Goal: Information Seeking & Learning: Check status

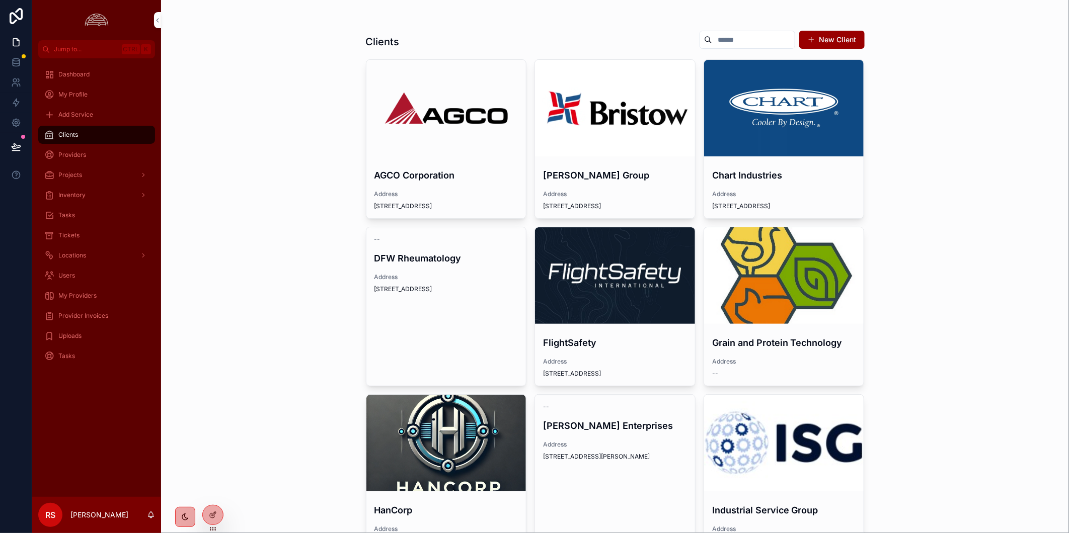
click at [595, 313] on div "scrollable content" at bounding box center [615, 275] width 160 height 97
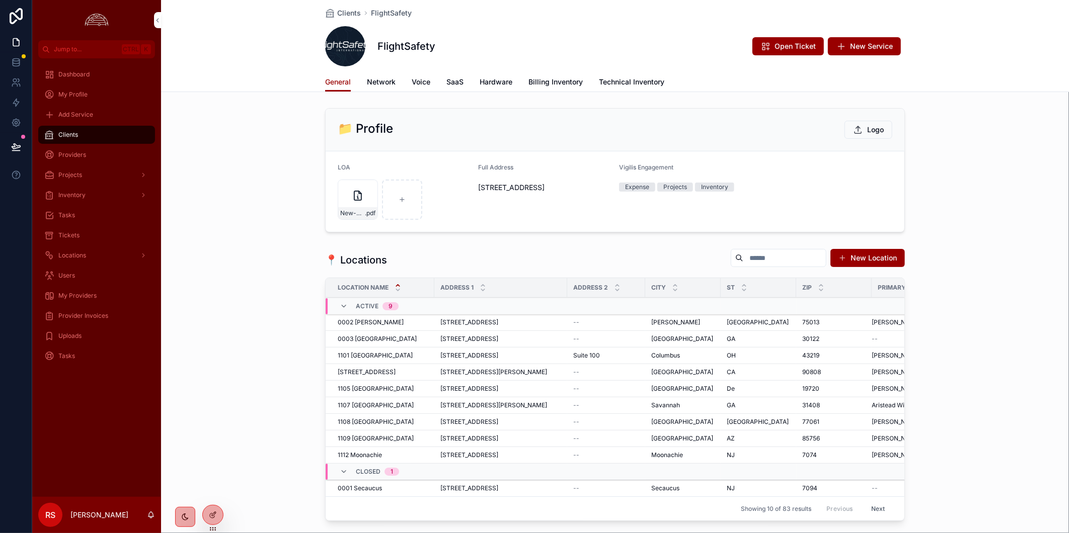
click at [574, 81] on span "Billing Inventory" at bounding box center [555, 82] width 54 height 10
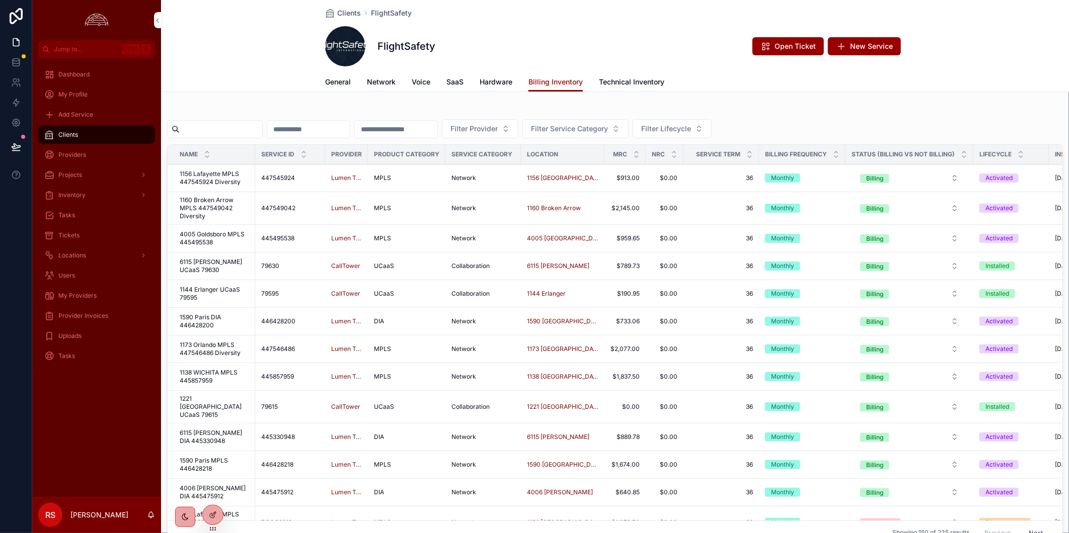
click at [214, 131] on input "scrollable content" at bounding box center [221, 129] width 83 height 14
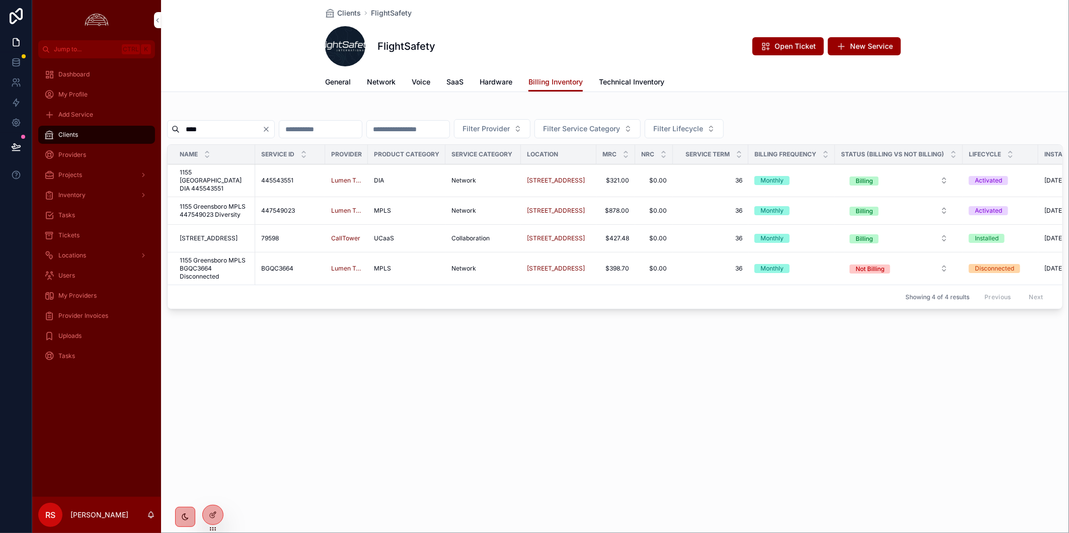
type input "****"
click at [228, 173] on span "1155 [GEOGRAPHIC_DATA] DIA 445543551" at bounding box center [214, 181] width 69 height 24
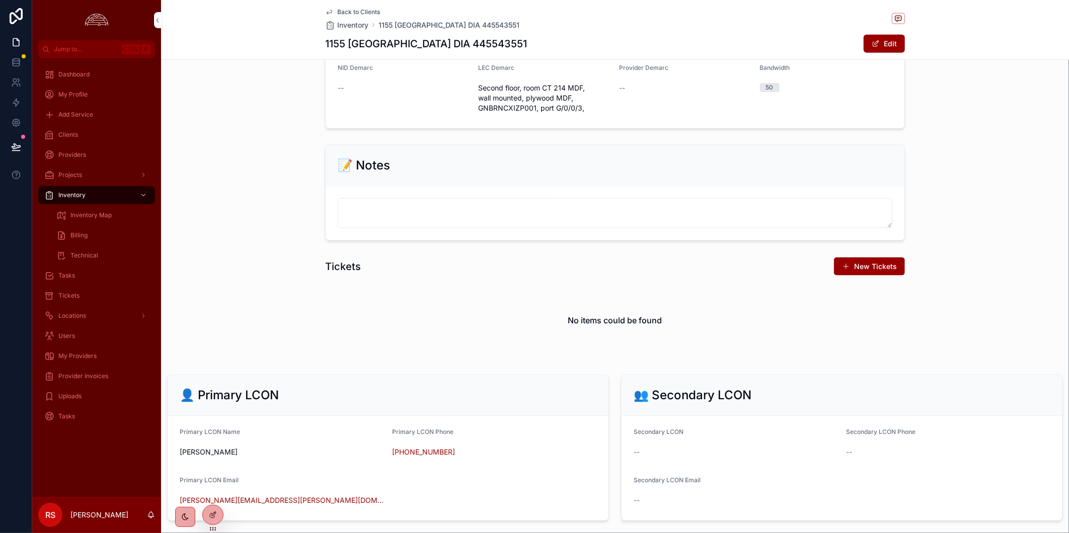
scroll to position [855, 0]
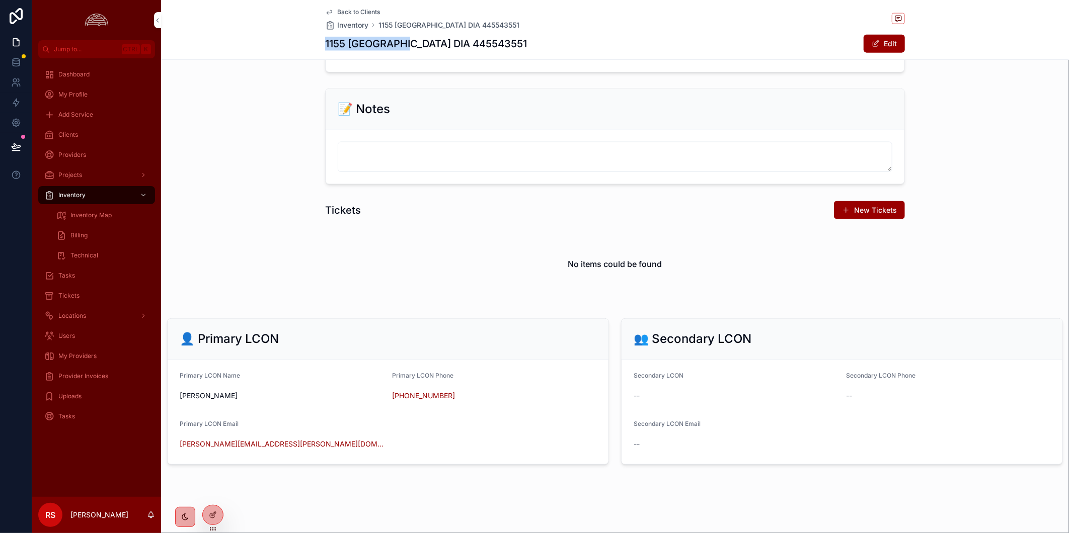
drag, startPoint x: 399, startPoint y: 44, endPoint x: 305, endPoint y: 37, distance: 93.9
click at [305, 37] on div "Back to Clients Inventory [GEOGRAPHIC_DATA] 445543551 Edit" at bounding box center [615, 30] width 908 height 60
copy h1 "[STREET_ADDRESS]"
click at [76, 298] on span "Tickets" at bounding box center [68, 296] width 21 height 8
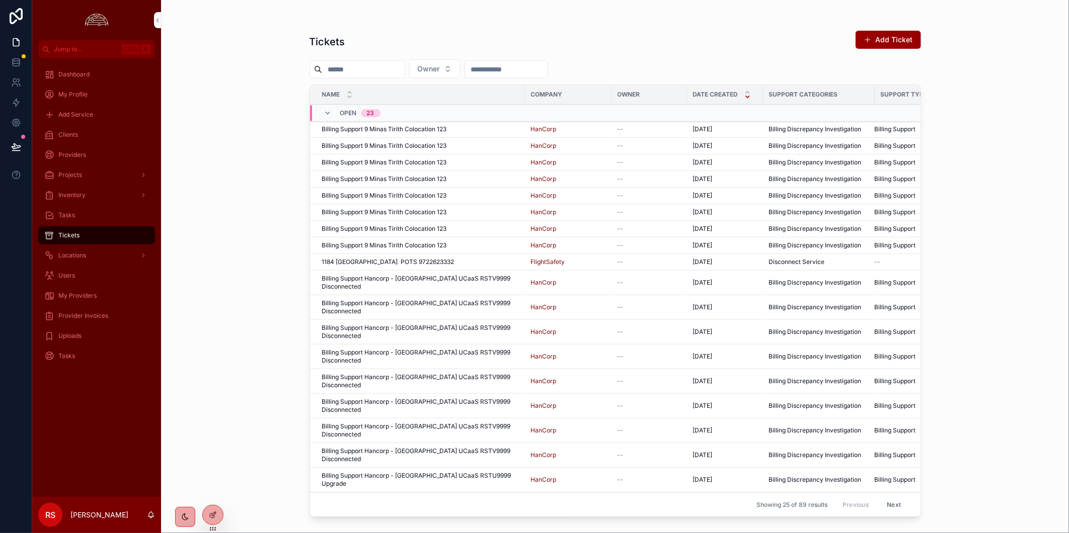
click at [460, 68] on button "Owner" at bounding box center [434, 68] width 51 height 19
click at [900, 36] on button "Add Ticket" at bounding box center [888, 40] width 65 height 18
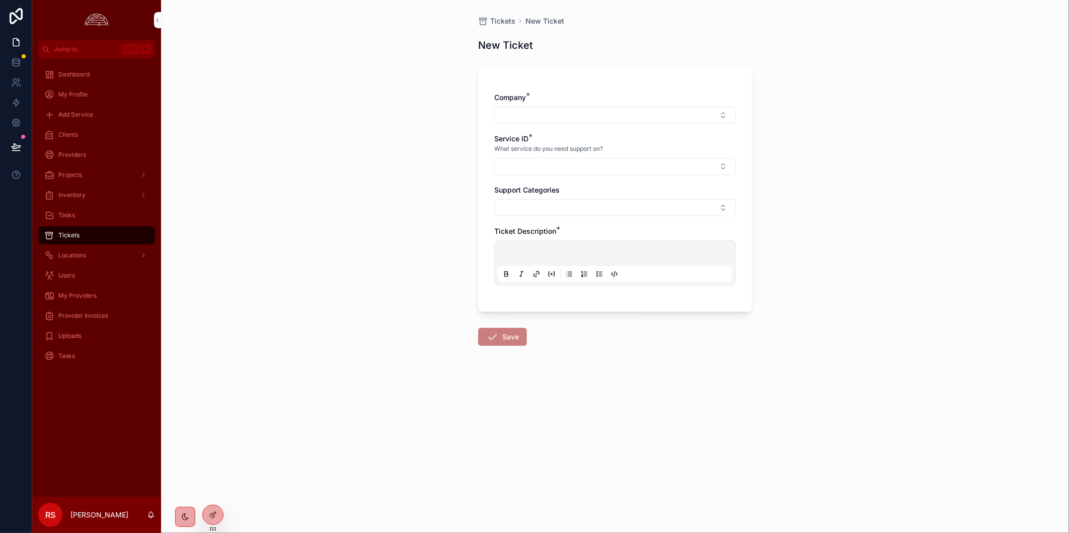
click at [506, 22] on span "Tickets" at bounding box center [502, 21] width 25 height 10
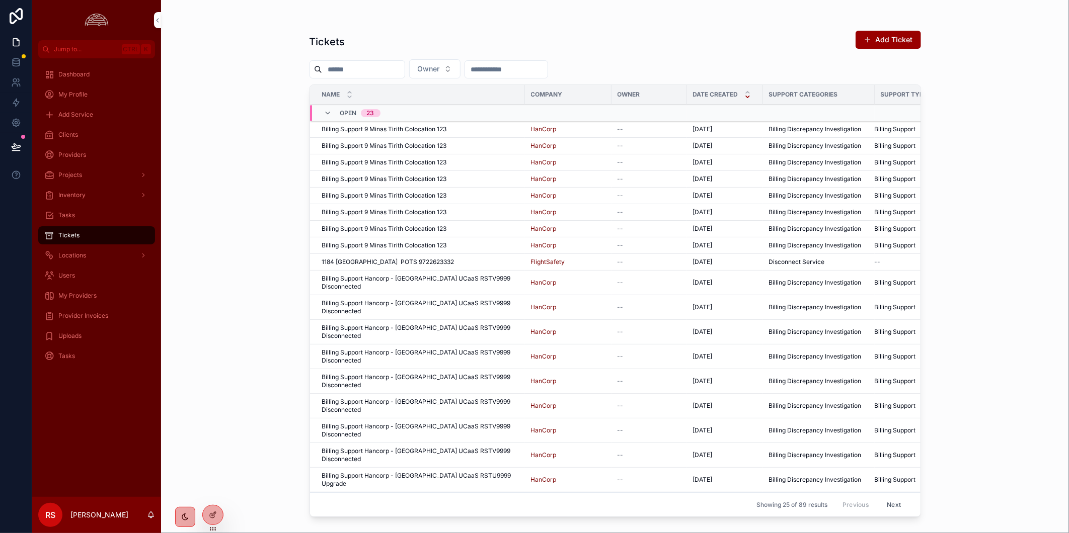
click at [460, 69] on button "Owner" at bounding box center [434, 68] width 51 height 19
click at [435, 144] on div "[PERSON_NAME]" at bounding box center [459, 142] width 140 height 16
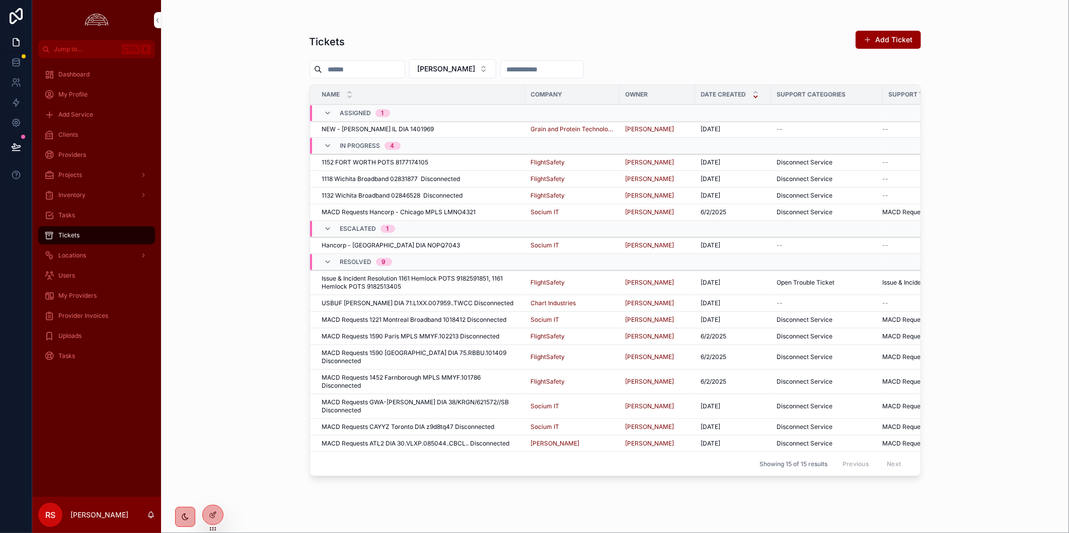
click at [420, 165] on span "1152 FORT WORTH POTS 8177174105" at bounding box center [375, 163] width 107 height 8
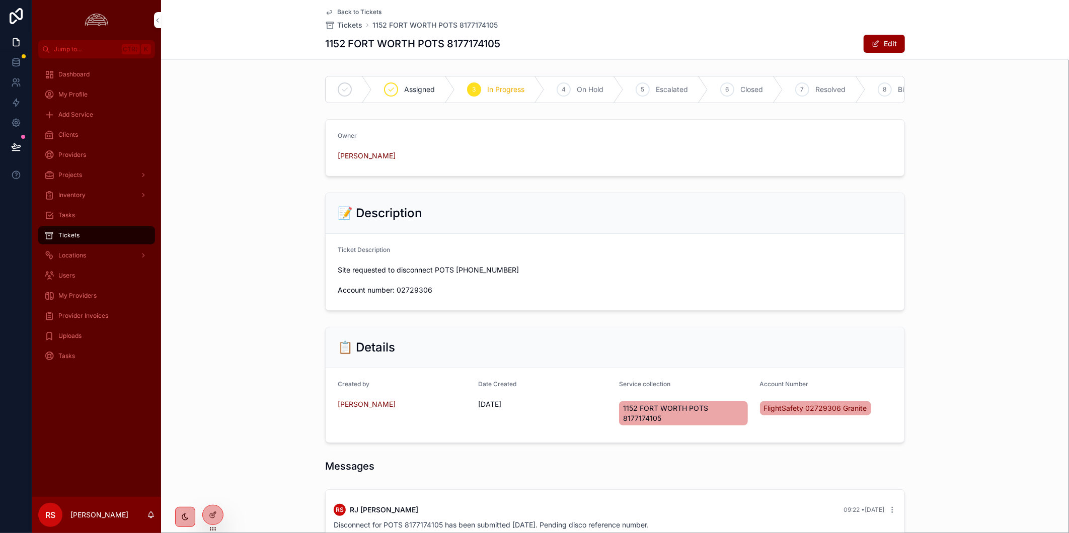
click at [972, 237] on div "📝 Description Ticket Description Site requested to disconnect POTS [PHONE_NUMBE…" at bounding box center [615, 252] width 908 height 126
click at [88, 134] on div "Clients" at bounding box center [96, 135] width 105 height 16
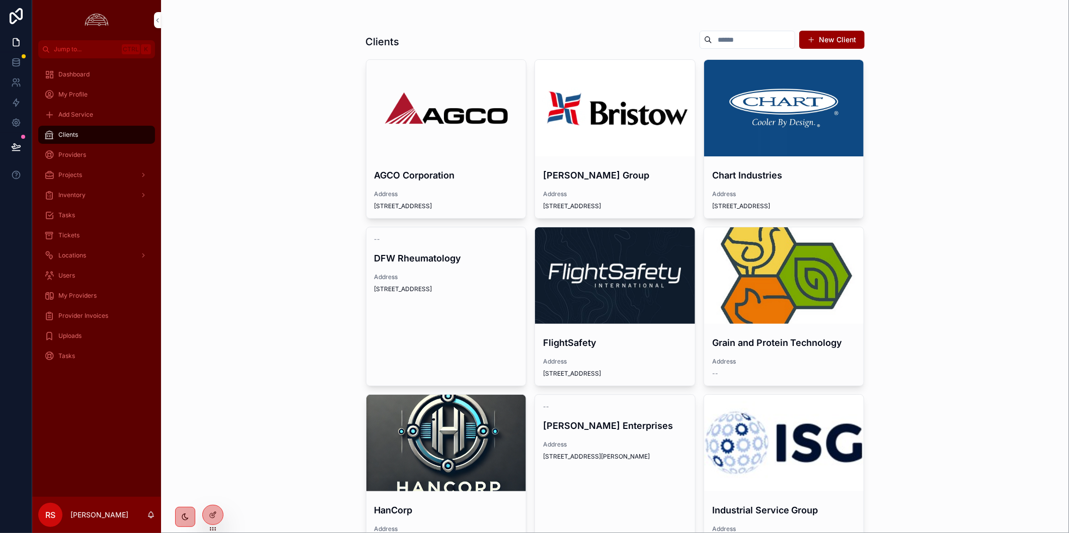
click at [100, 234] on div "Tickets" at bounding box center [96, 235] width 105 height 16
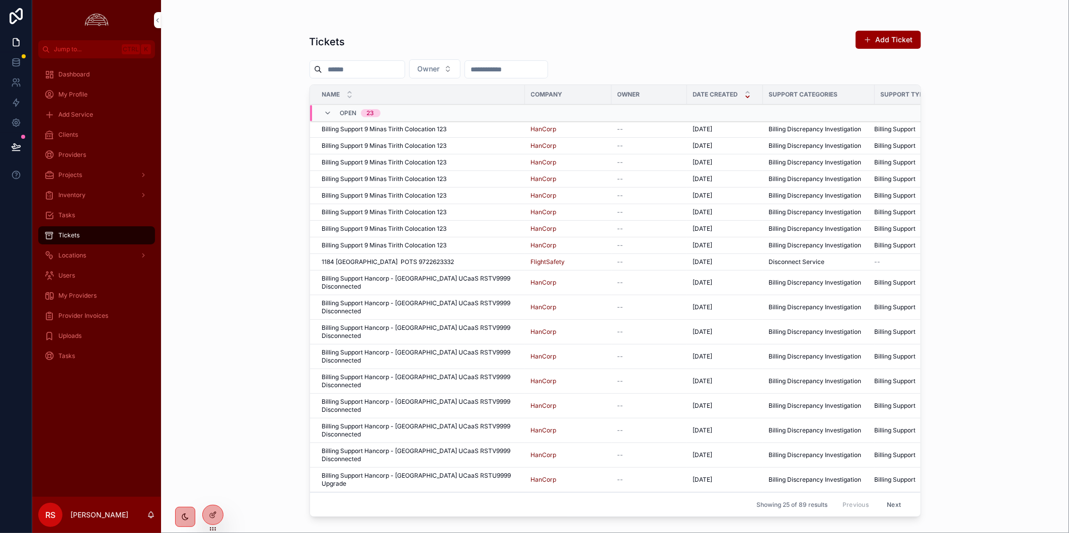
scroll to position [68, 0]
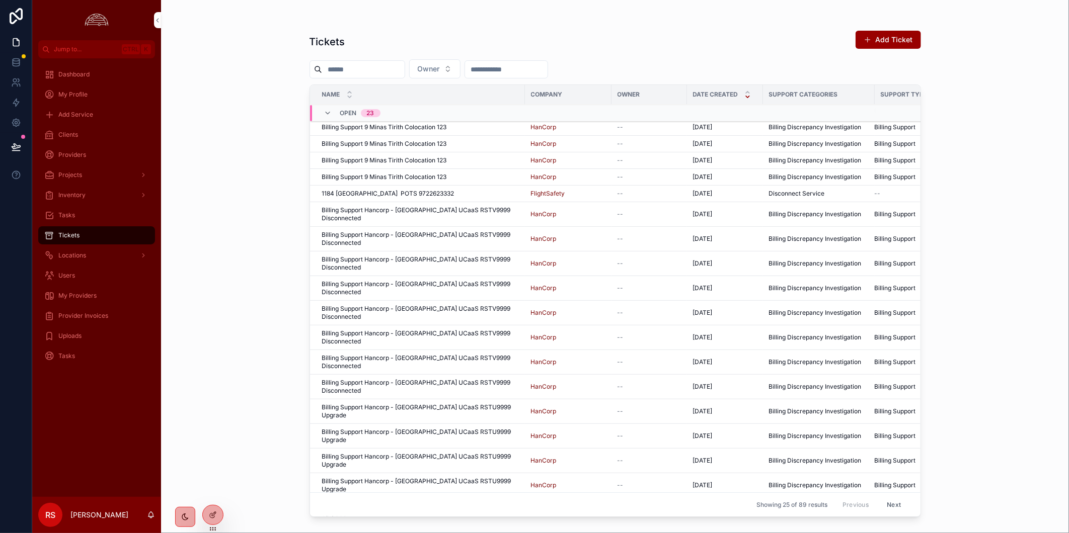
click at [460, 72] on button "Owner" at bounding box center [434, 68] width 51 height 19
click at [480, 138] on div "[PERSON_NAME]" at bounding box center [459, 142] width 140 height 16
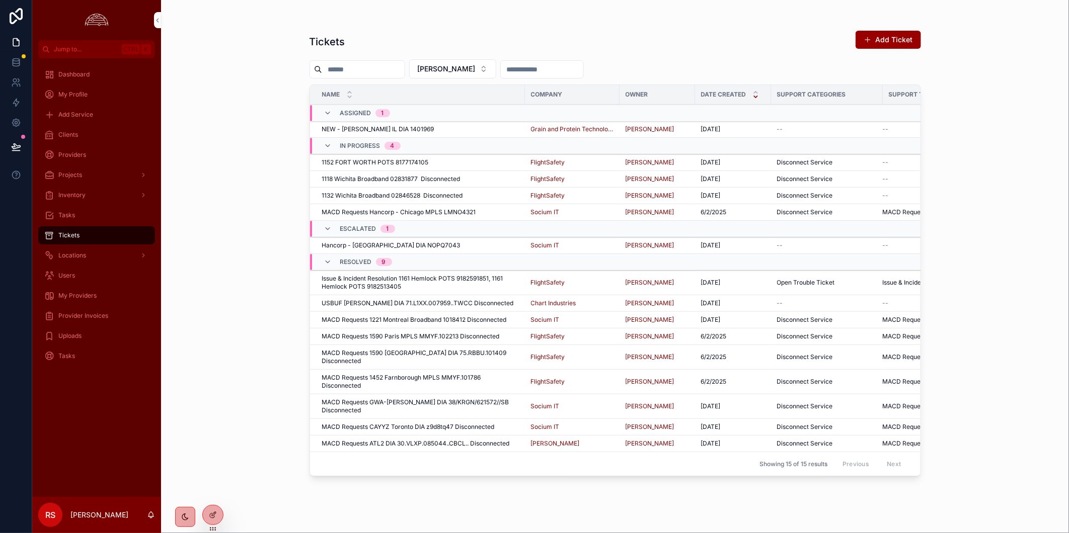
click at [446, 182] on span "1118 Wichita Broadband 02831877 Disconnected" at bounding box center [391, 179] width 138 height 8
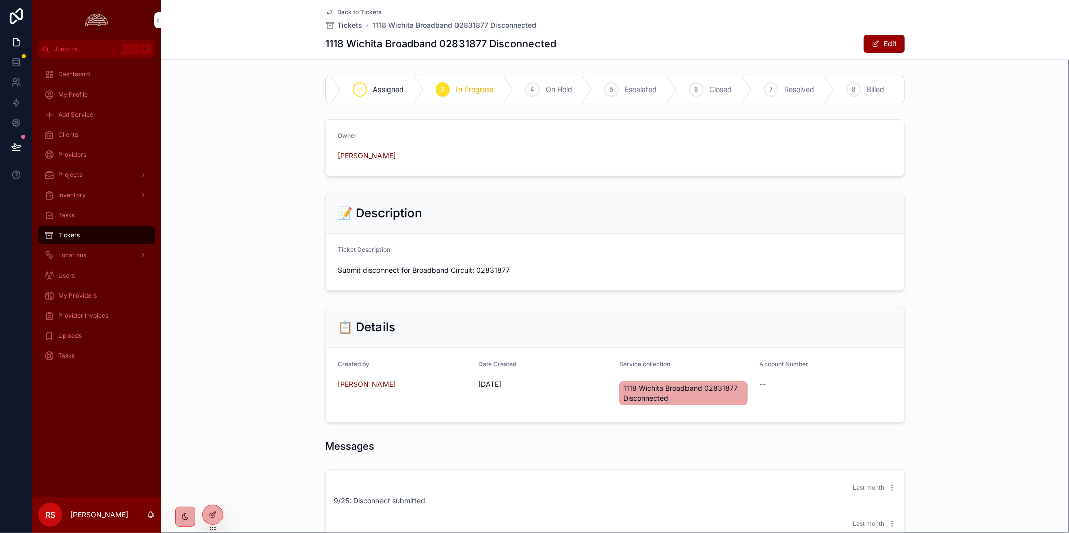
click at [667, 29] on div "Back to Tickets Tickets 1118 Wichita Broadband 02831877 Disconnected" at bounding box center [615, 19] width 580 height 22
click at [962, 378] on div "📋 Details Created by [PERSON_NAME] Date Created [DATE] Service collection 1118 …" at bounding box center [615, 365] width 908 height 124
click at [279, 333] on div "📋 Details Created by [PERSON_NAME] Date Created [DATE] Service collection 1118 …" at bounding box center [615, 365] width 908 height 124
click at [95, 138] on div "Clients" at bounding box center [96, 135] width 105 height 16
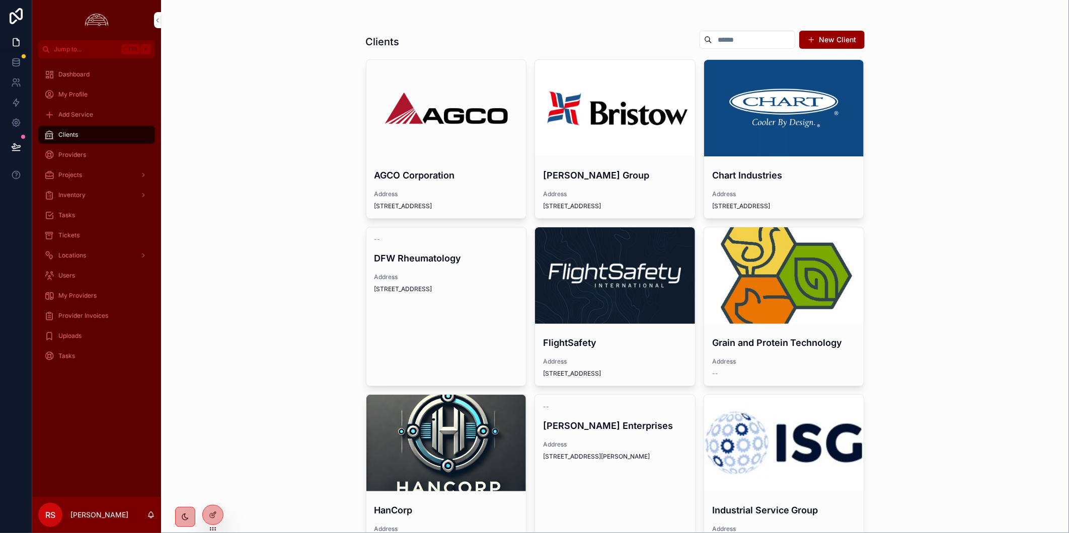
click at [0, 0] on div "scrollable content" at bounding box center [0, 0] width 0 height 0
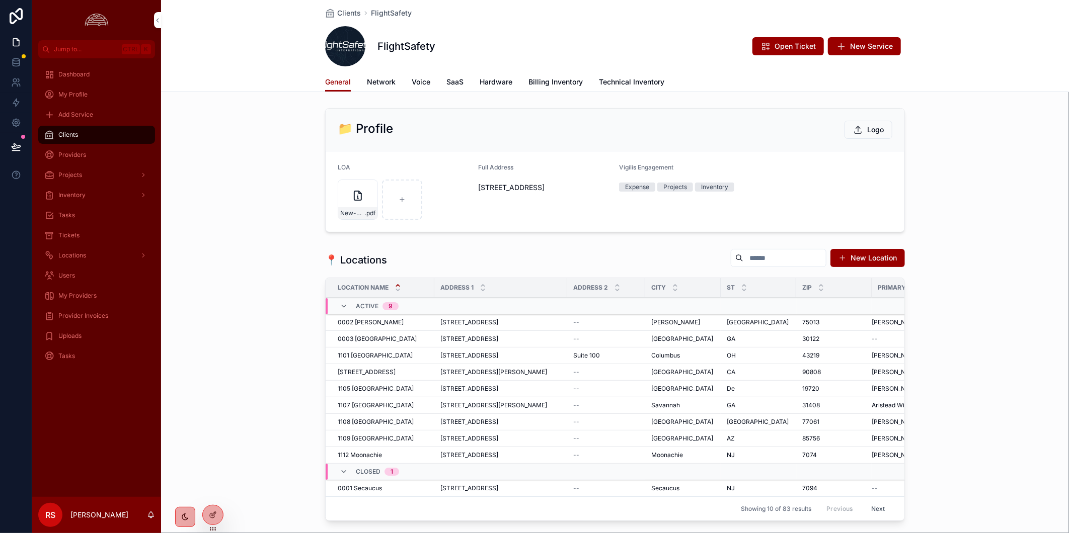
click at [777, 50] on button "Open Ticket" at bounding box center [787, 46] width 71 height 18
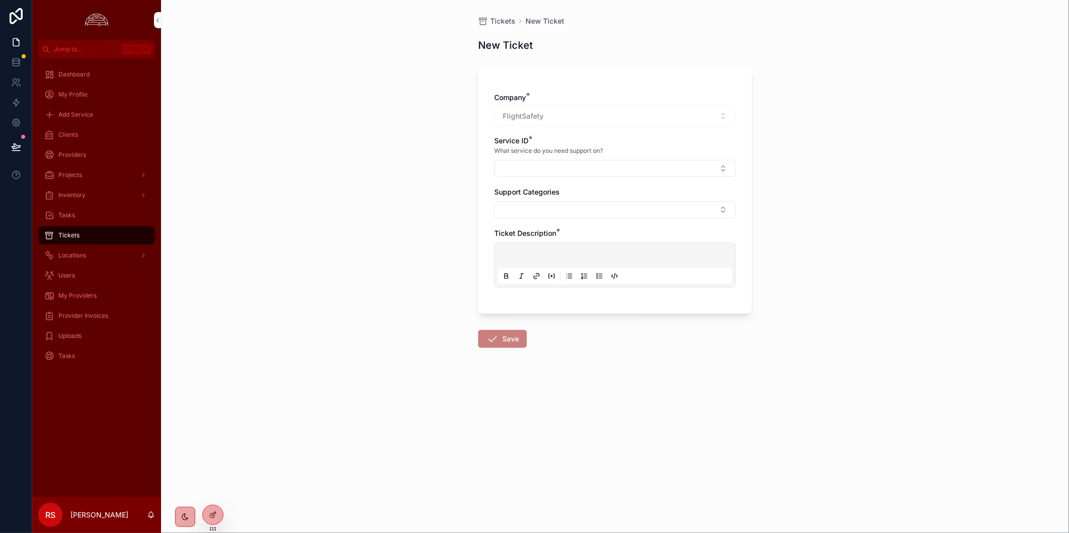
drag, startPoint x: 87, startPoint y: 137, endPoint x: 162, endPoint y: 131, distance: 74.8
click at [87, 137] on div "Clients" at bounding box center [96, 135] width 105 height 16
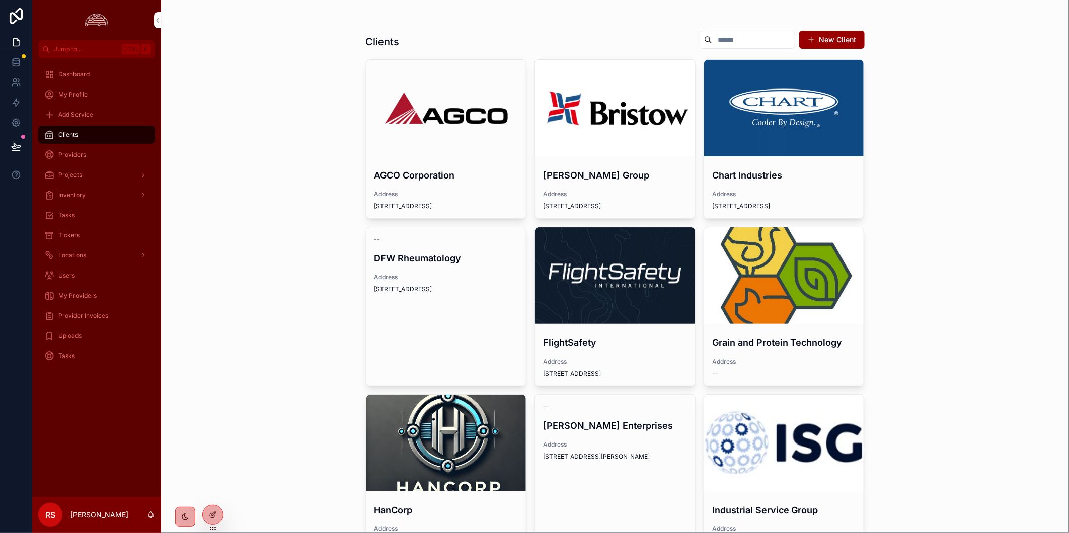
click at [633, 242] on div "scrollable content" at bounding box center [615, 275] width 160 height 97
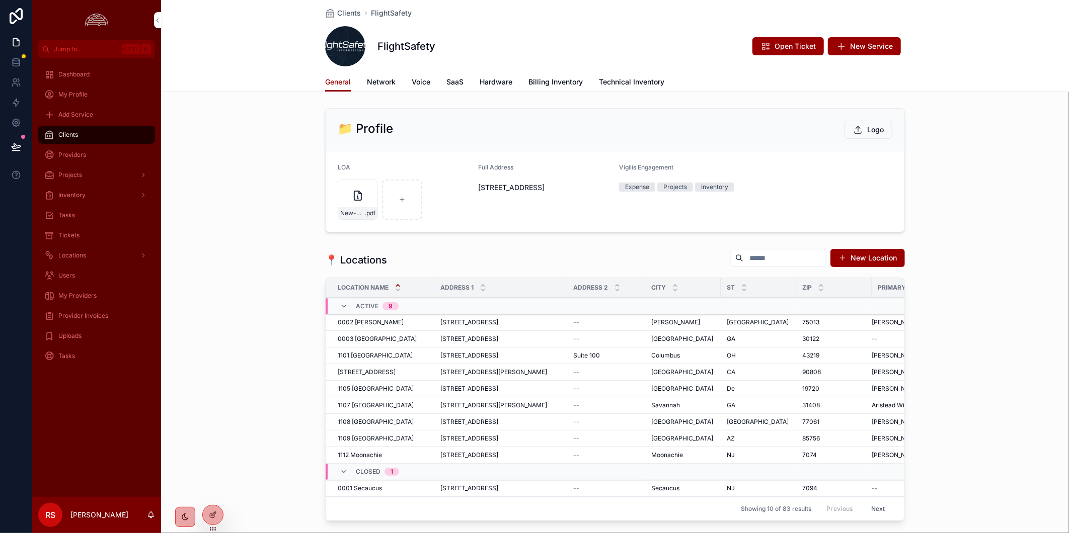
click at [521, 80] on div "General Network Voice SaaS Hardware Billing Inventory Technical Inventory" at bounding box center [615, 81] width 580 height 19
click at [529, 80] on span "Billing Inventory" at bounding box center [555, 82] width 54 height 10
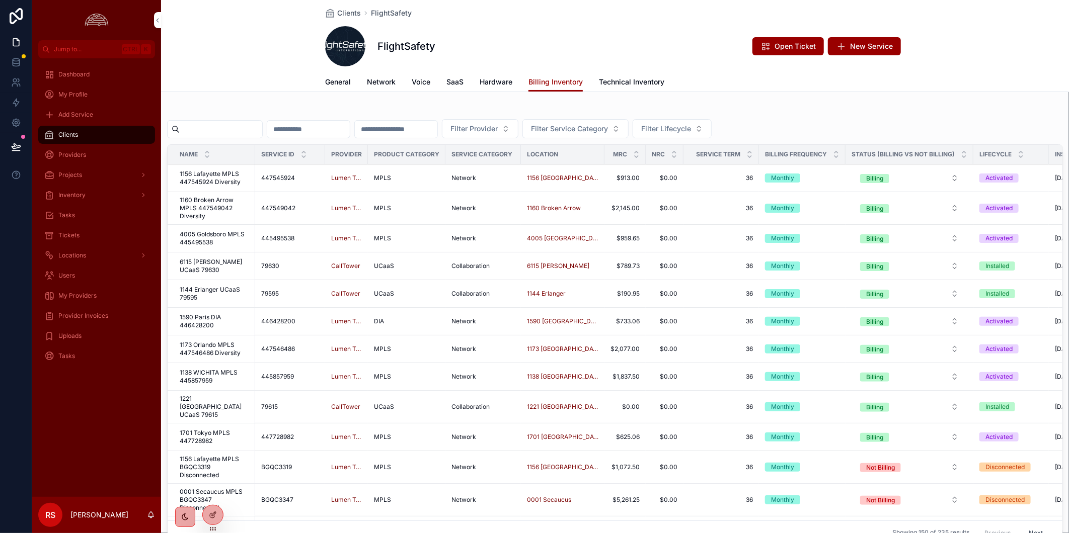
click at [712, 129] on button "Filter Lifecycle" at bounding box center [672, 128] width 79 height 19
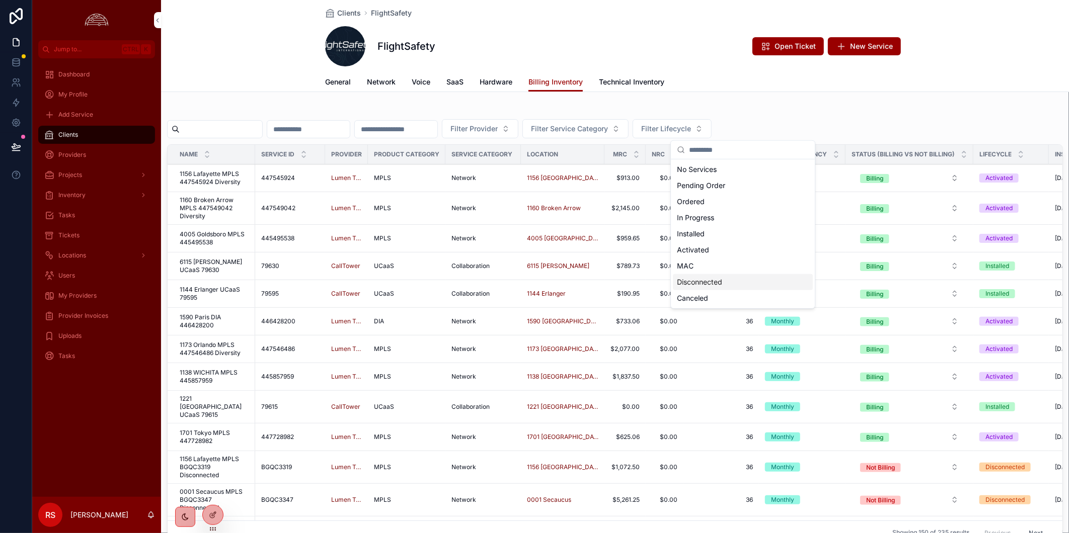
click at [727, 282] on div "Disconnected" at bounding box center [743, 282] width 140 height 16
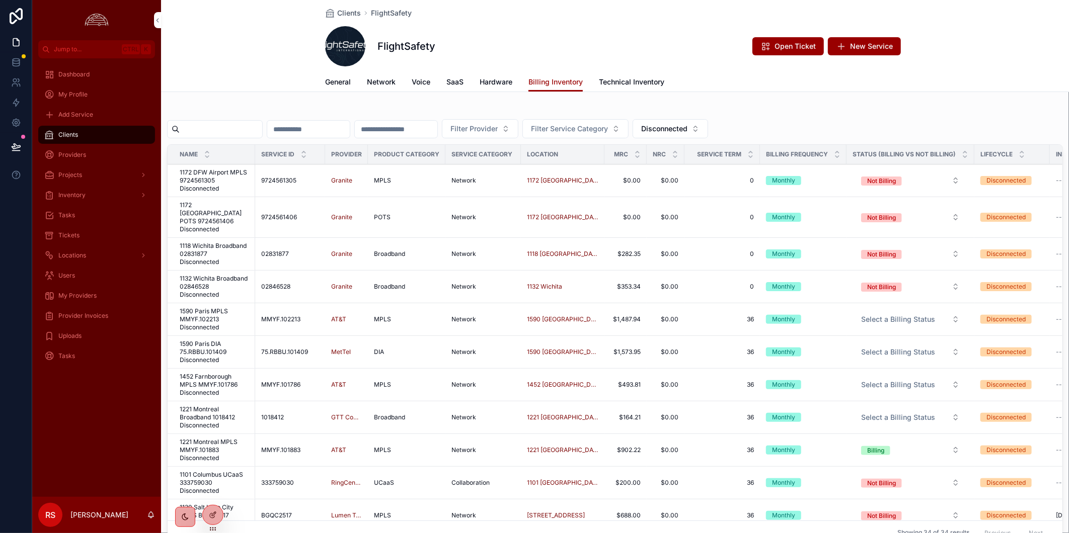
click at [213, 187] on span "1172 DFW Airport MPLS 9724561305 Disconnected" at bounding box center [214, 181] width 69 height 24
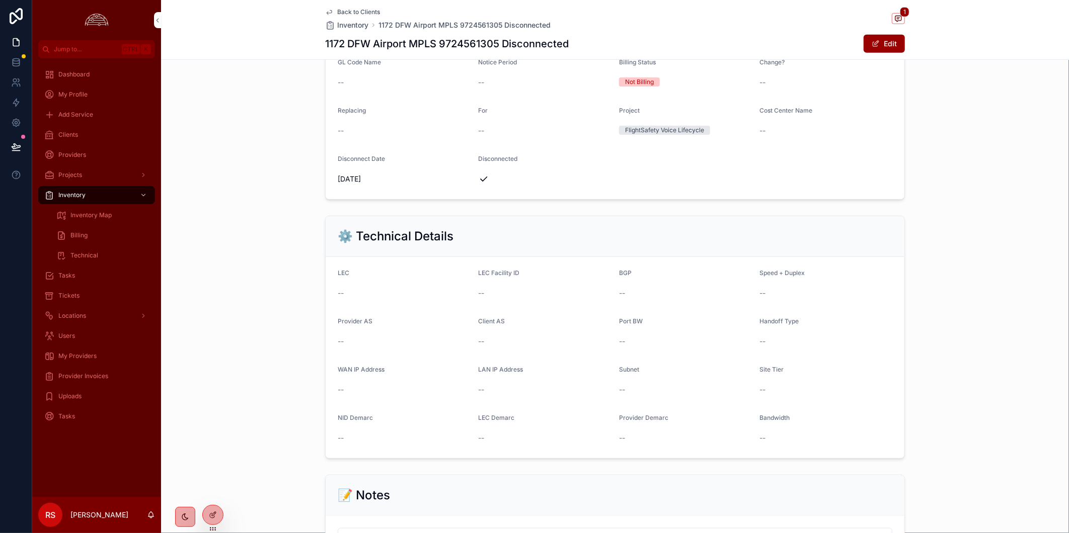
scroll to position [297, 0]
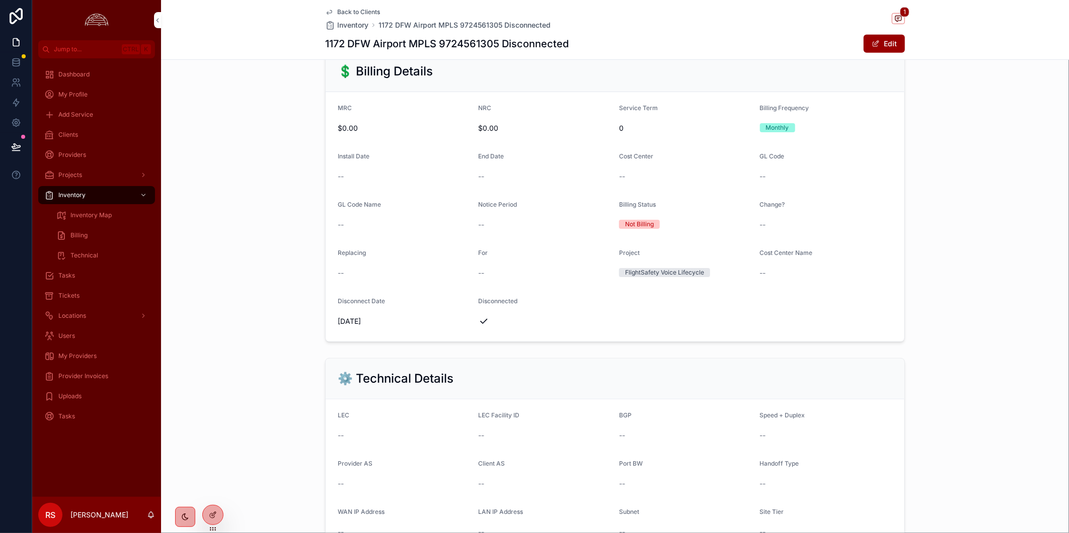
click at [853, 330] on form "MRC $0.00 NRC $0.00 Service Term 0 Billing Frequency Monthly Install Date -- En…" at bounding box center [615, 217] width 579 height 250
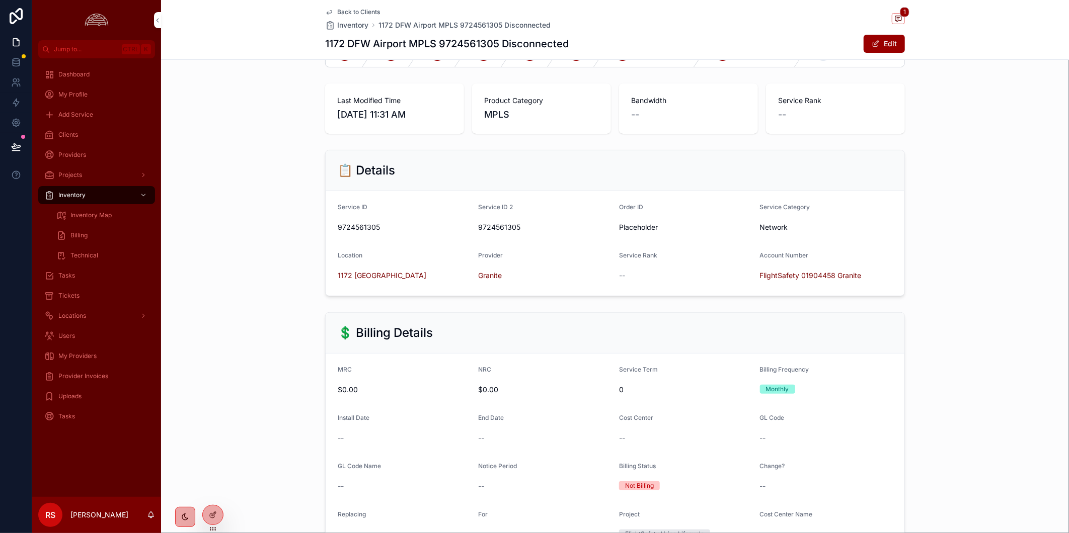
scroll to position [0, 0]
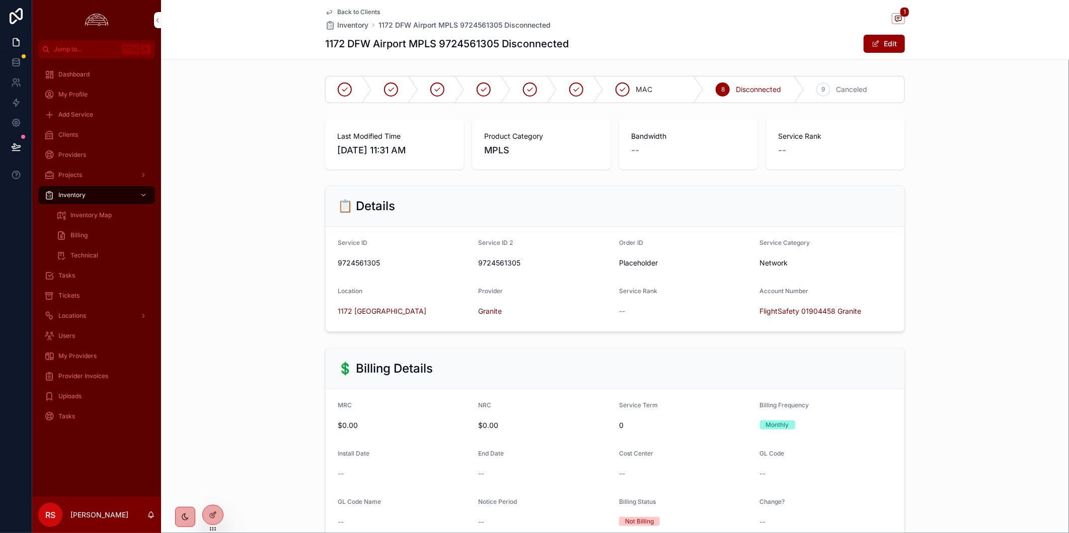
click at [945, 277] on div "📋 Details Service ID 9724561305 Service ID 2 9724561305 Order ID Placeholder Se…" at bounding box center [615, 259] width 908 height 155
click at [95, 138] on div "Clients" at bounding box center [96, 135] width 105 height 16
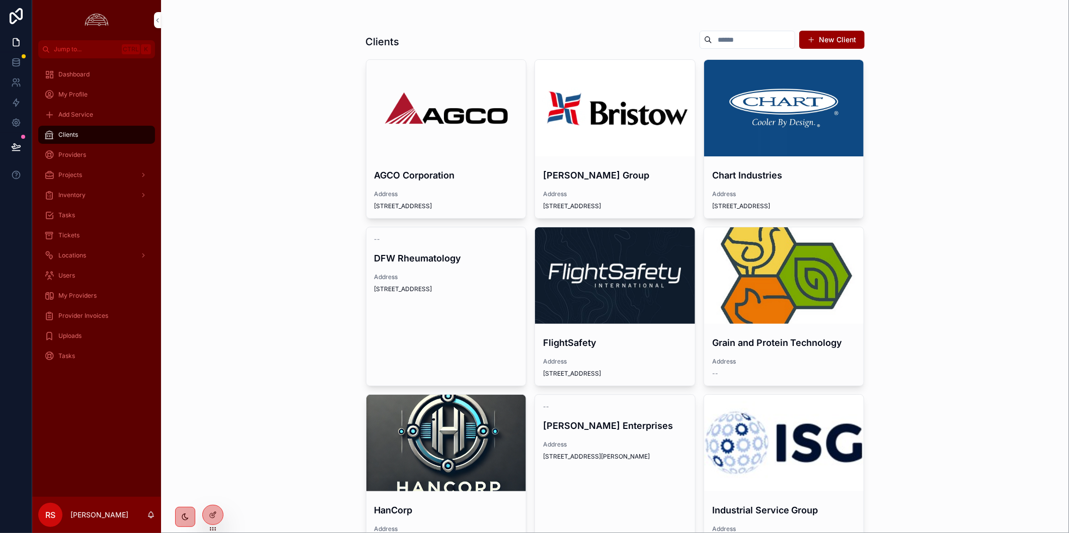
click at [658, 259] on div "scrollable content" at bounding box center [615, 275] width 160 height 97
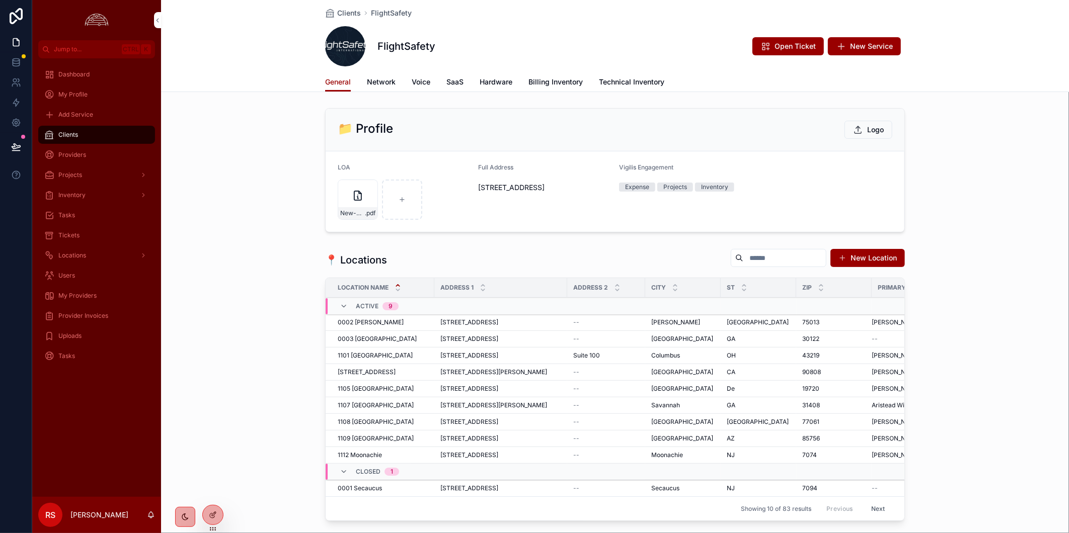
click at [557, 82] on span "Billing Inventory" at bounding box center [555, 82] width 54 height 10
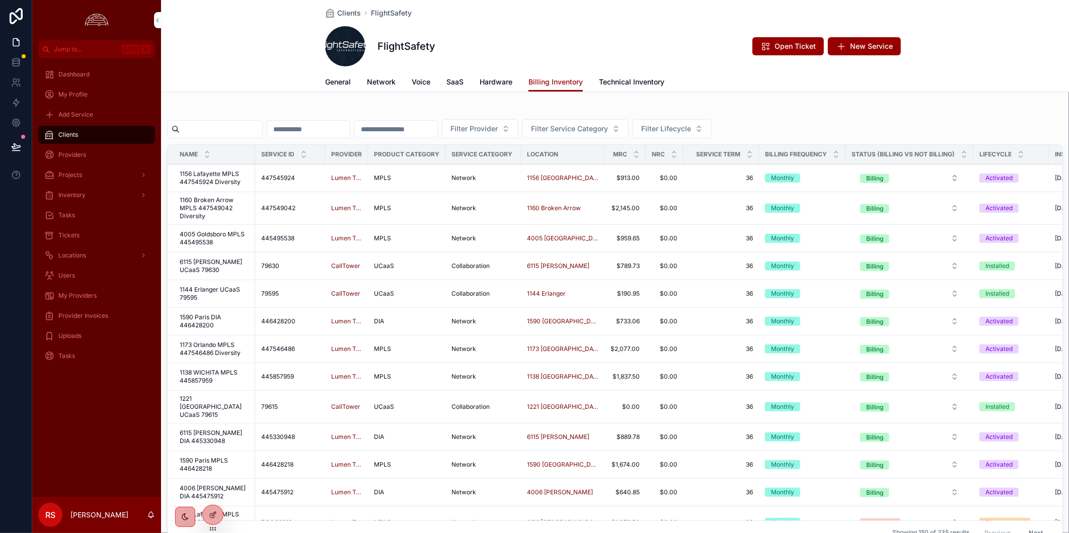
click at [235, 55] on div "Clients FlightSafety FlightSafety Open Ticket New Service Billing Inventory Gen…" at bounding box center [615, 46] width 908 height 92
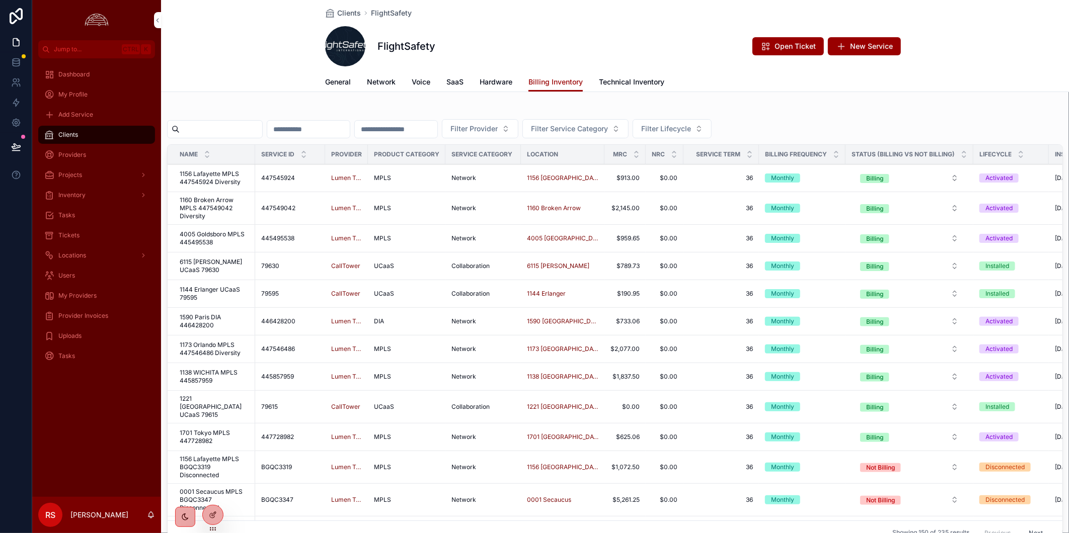
click at [225, 131] on input "scrollable content" at bounding box center [221, 129] width 83 height 14
paste input "********"
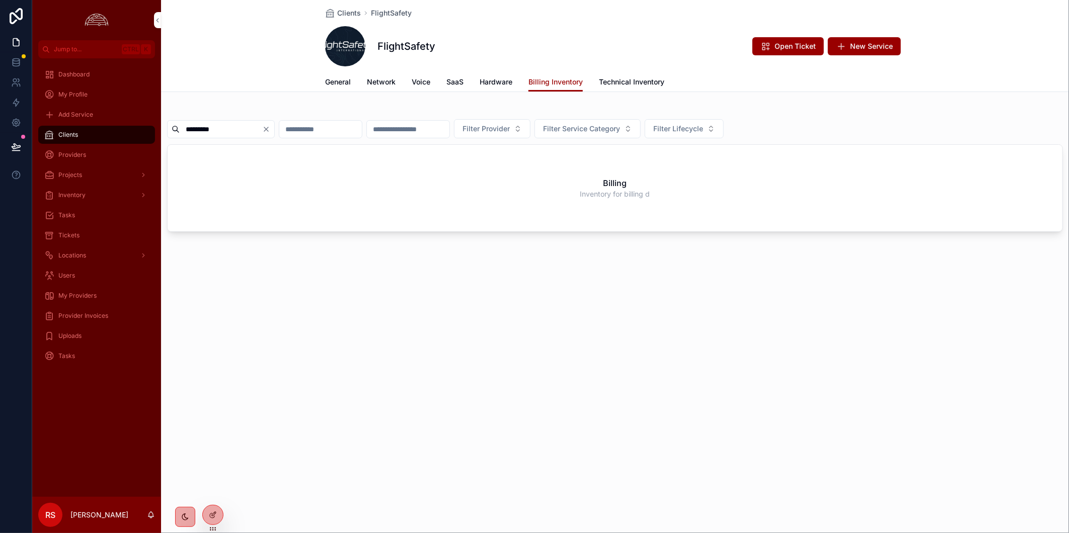
type input "********"
click at [78, 134] on span "Clients" at bounding box center [68, 135] width 20 height 8
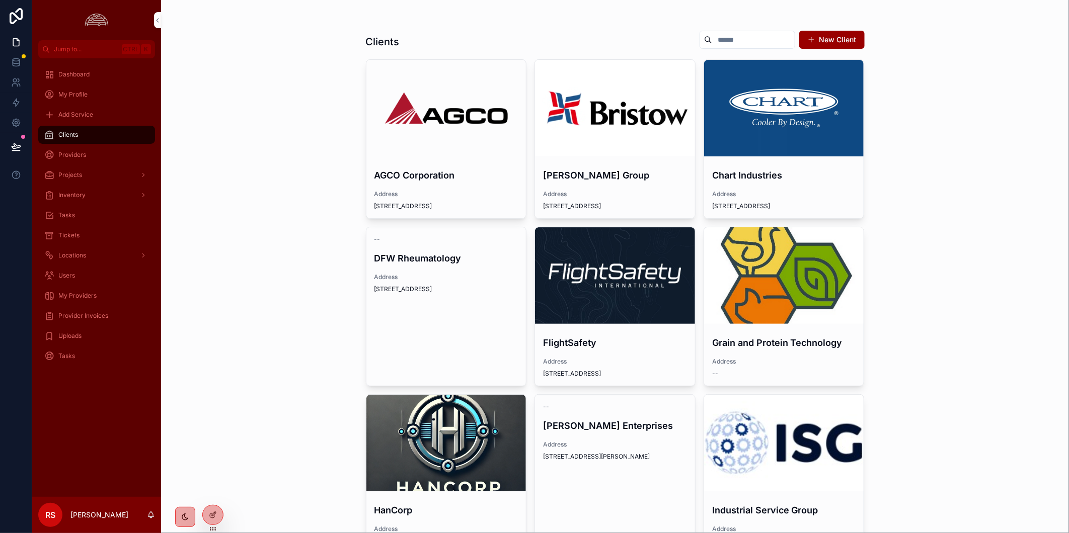
click at [732, 143] on div "scrollable content" at bounding box center [784, 108] width 160 height 97
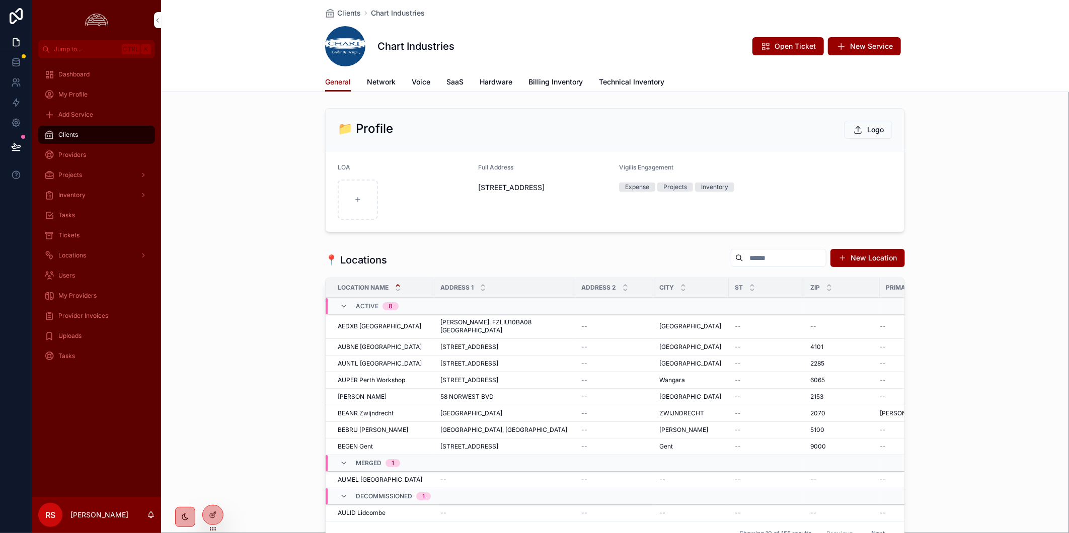
click at [555, 79] on span "Billing Inventory" at bounding box center [555, 82] width 54 height 10
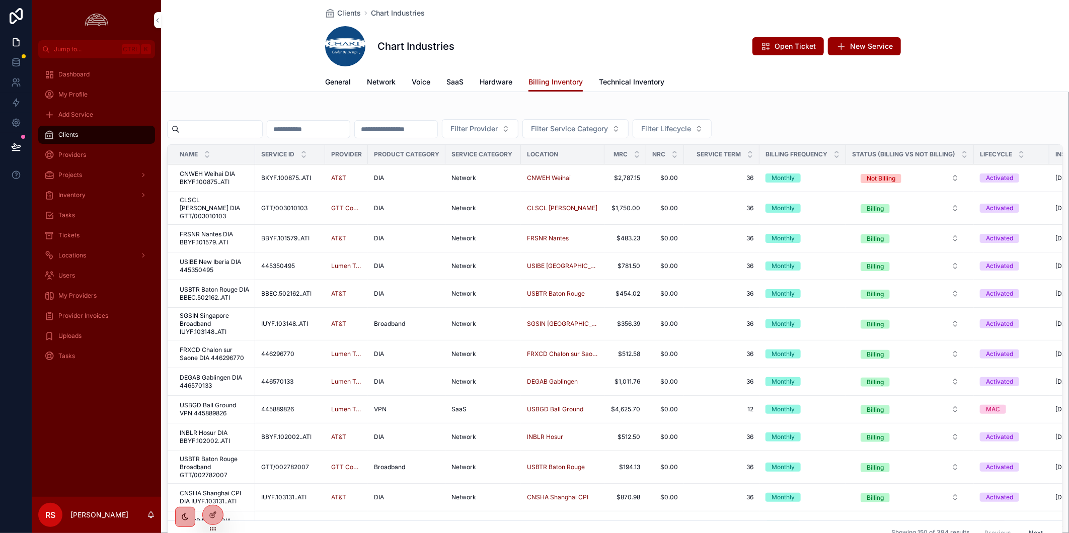
click at [223, 129] on input "scrollable content" at bounding box center [221, 129] width 83 height 14
paste input "********"
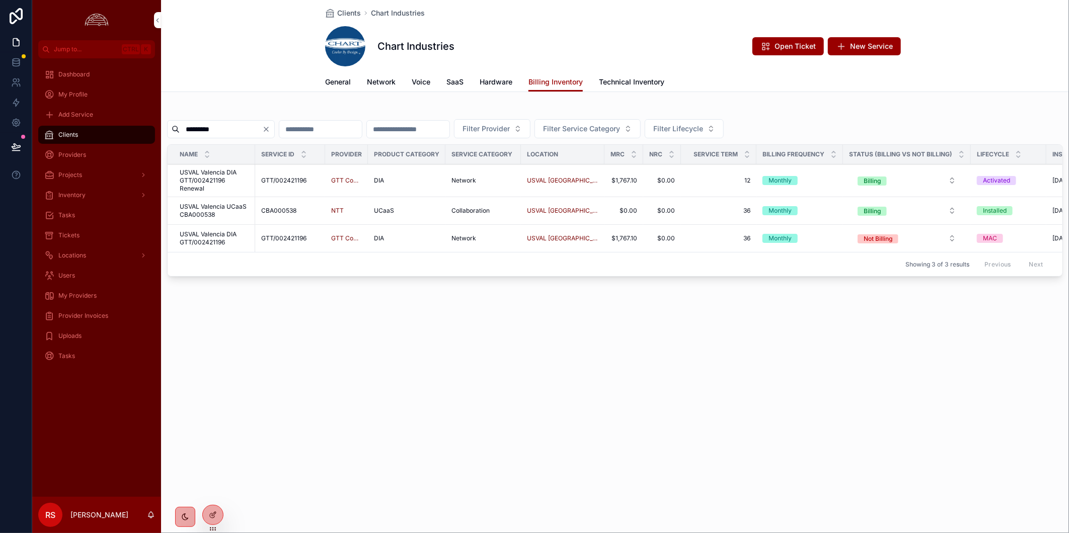
type input "********"
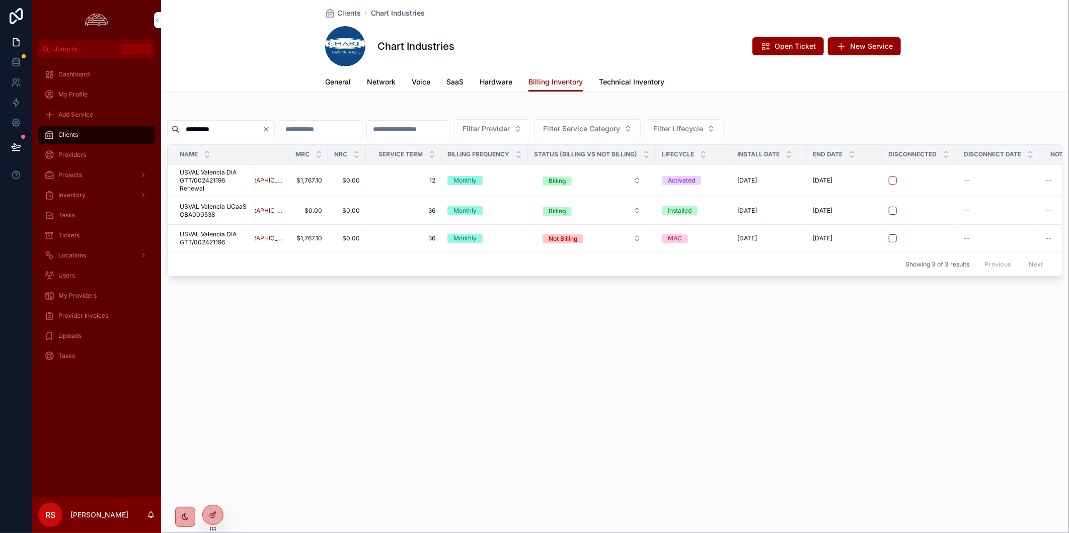
scroll to position [0, 310]
click at [323, 366] on div "Clients Chart Industries Chart Industries Open Ticket New Service Billing Inven…" at bounding box center [615, 266] width 908 height 533
drag, startPoint x: 667, startPoint y: 401, endPoint x: 757, endPoint y: 395, distance: 89.8
click at [667, 401] on div "Clients Chart Industries Chart Industries Open Ticket New Service Billing Inven…" at bounding box center [615, 266] width 908 height 533
click at [677, 443] on div "Clients Chart Industries Chart Industries Open Ticket New Service Billing Inven…" at bounding box center [615, 266] width 908 height 533
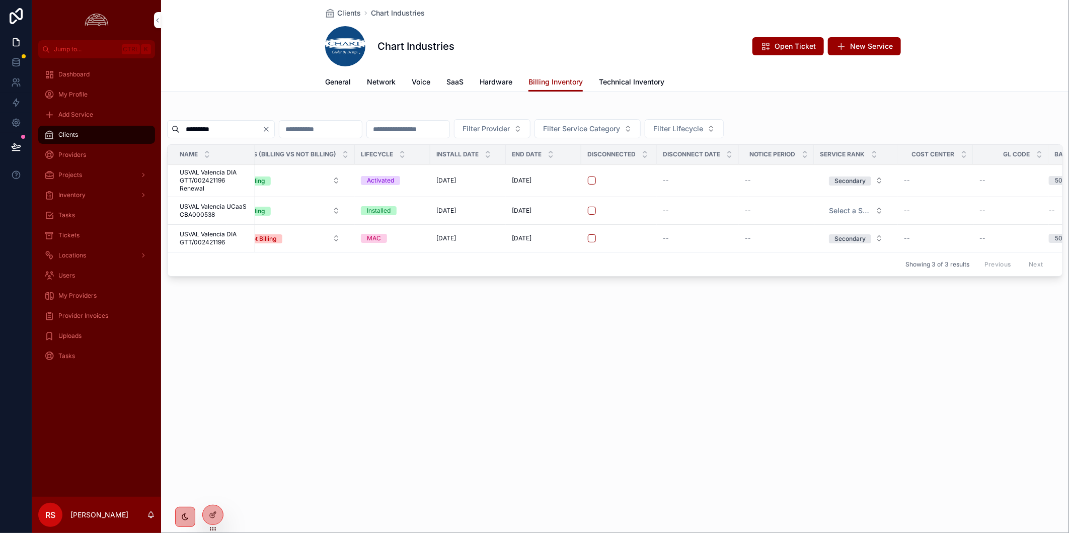
scroll to position [0, 0]
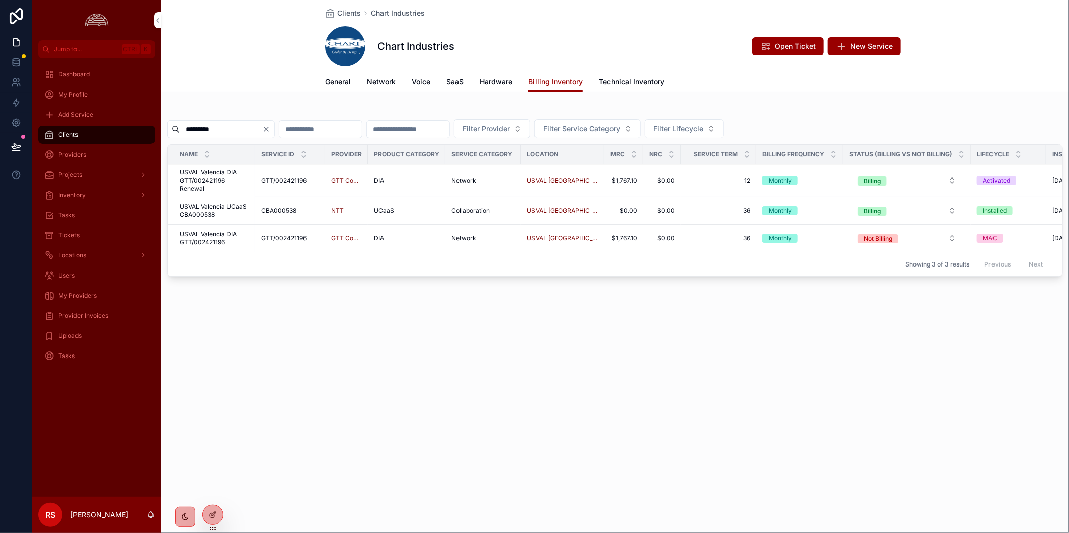
click at [334, 390] on div "Clients Chart Industries Chart Industries Open Ticket New Service Billing Inven…" at bounding box center [615, 266] width 908 height 533
click at [550, 394] on div "Clients Chart Industries Chart Industries Open Ticket New Service Billing Inven…" at bounding box center [615, 266] width 908 height 533
click at [575, 453] on div "Clients Chart Industries Chart Industries Open Ticket New Service Billing Inven…" at bounding box center [615, 266] width 908 height 533
click at [386, 401] on div "Clients Chart Industries Chart Industries Open Ticket New Service Billing Inven…" at bounding box center [615, 266] width 908 height 533
click at [92, 313] on span "Provider Invoices" at bounding box center [83, 316] width 50 height 8
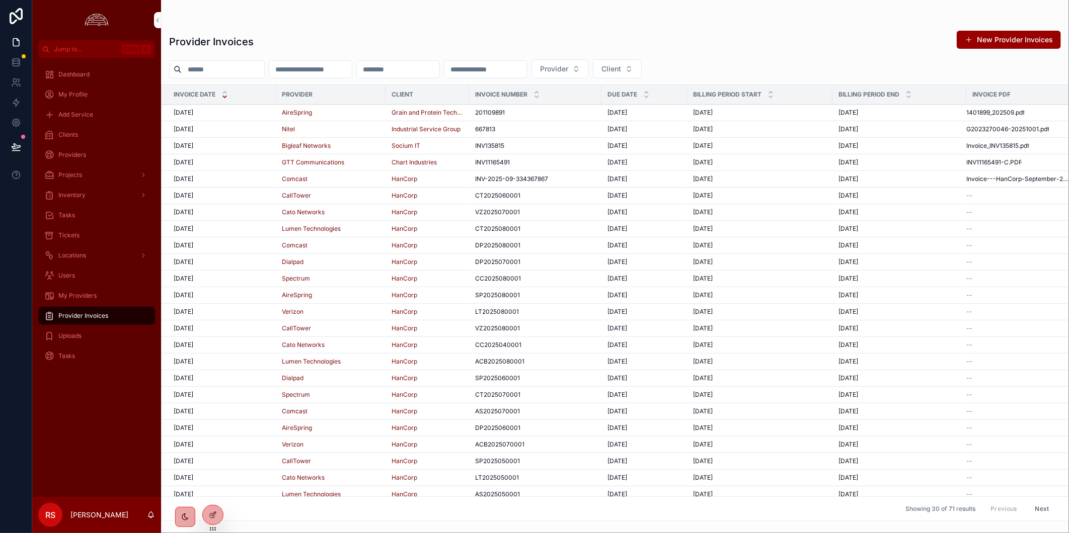
click at [227, 163] on div "[DATE] [DATE]" at bounding box center [222, 163] width 96 height 8
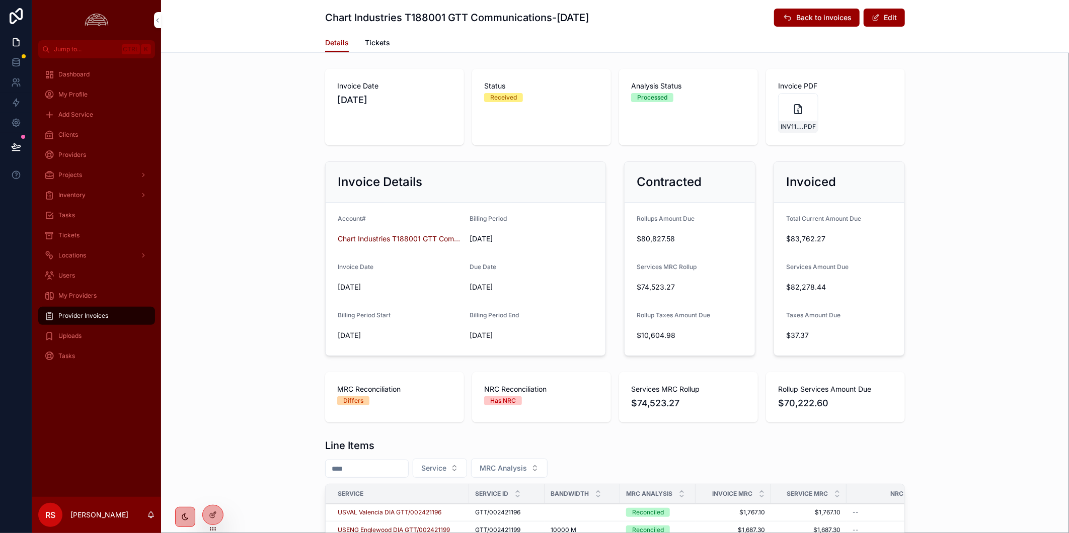
click at [377, 41] on span "Tickets" at bounding box center [377, 43] width 25 height 10
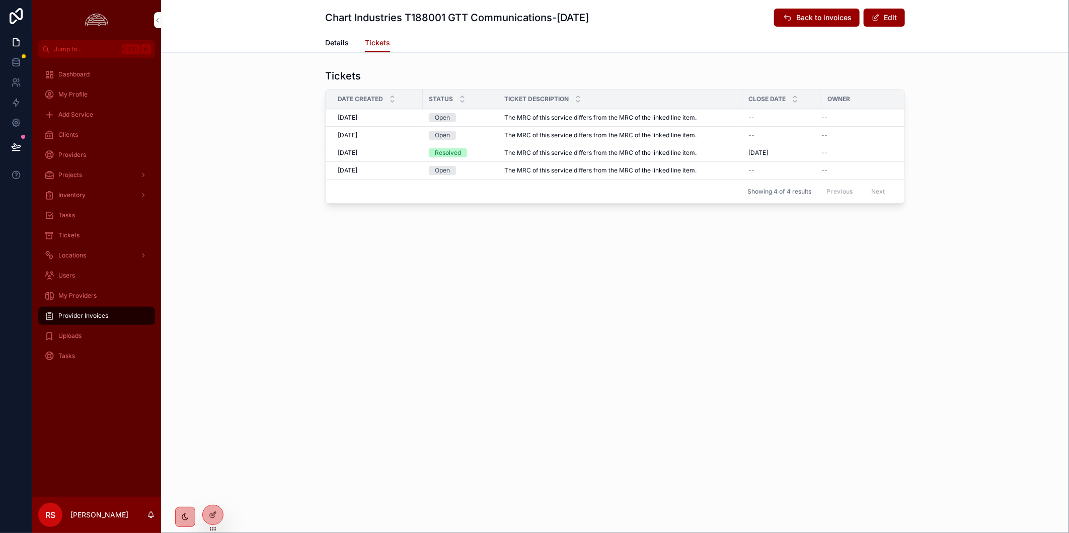
click at [561, 157] on span "The MRC of this service differs from the MRC of the linked line item." at bounding box center [600, 153] width 192 height 8
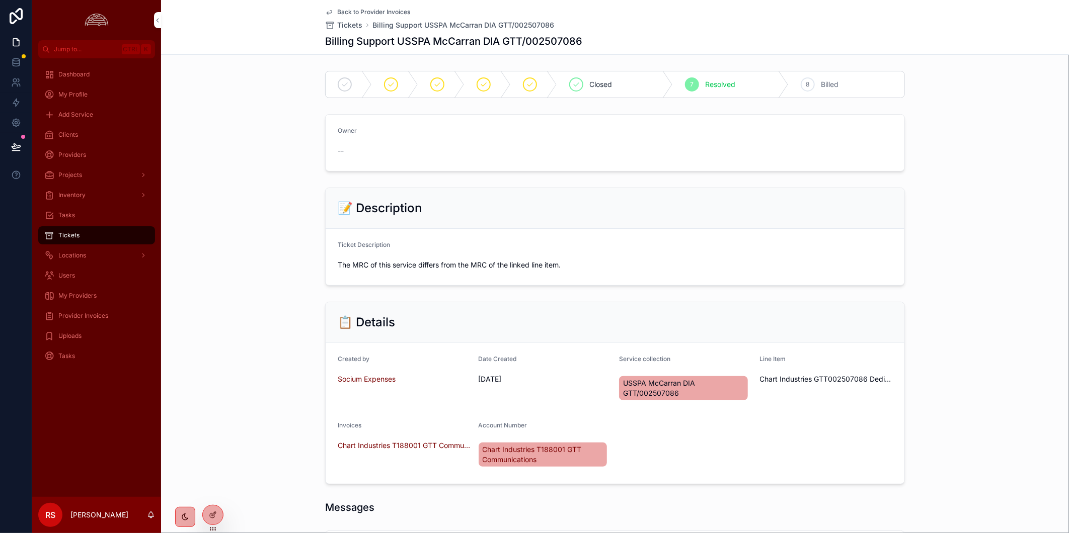
click at [384, 8] on span "Back to Provider Invoices" at bounding box center [373, 12] width 73 height 8
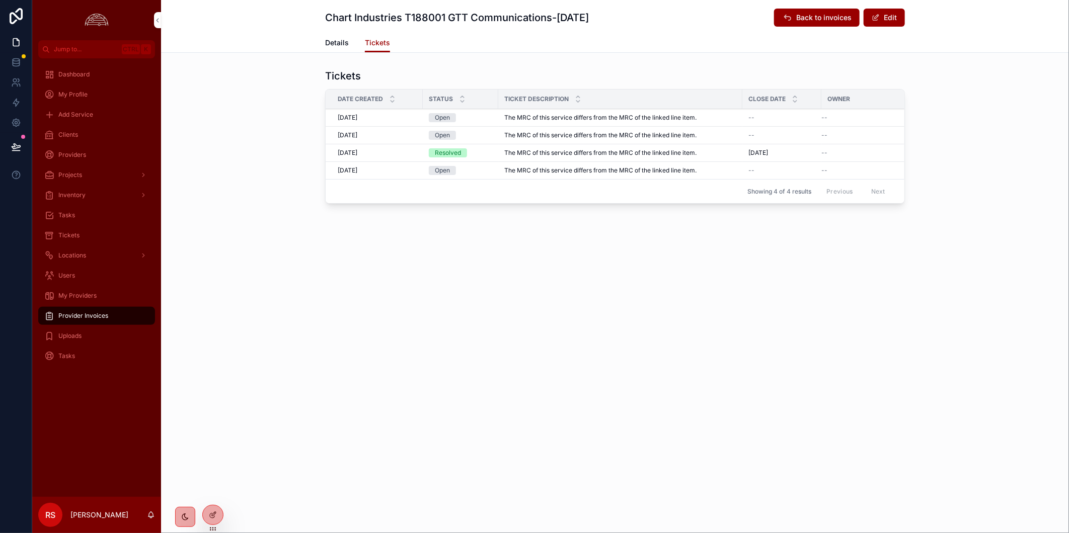
click at [723, 305] on div "Chart Industries T188001 GTT Communications-[DATE] Back to invoices Edit Ticket…" at bounding box center [615, 266] width 908 height 533
click at [548, 398] on div "Chart Industries T188001 GTT Communications-[DATE] Back to invoices Edit Ticket…" at bounding box center [615, 266] width 908 height 533
click at [565, 389] on div "Chart Industries T188001 GTT Communications-[DATE] Back to invoices Edit Ticket…" at bounding box center [615, 266] width 908 height 533
